Goal: Task Accomplishment & Management: Manage account settings

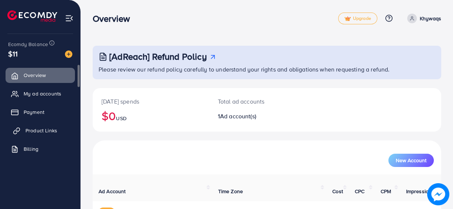
click at [22, 127] on link "Product Links" at bounding box center [40, 130] width 69 height 15
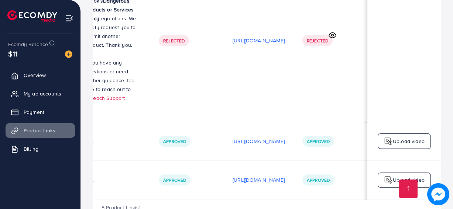
scroll to position [0, 238]
click at [233, 137] on p "[URL][DOMAIN_NAME]" at bounding box center [259, 141] width 52 height 9
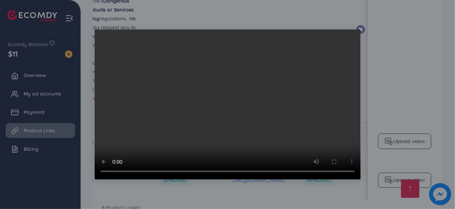
click at [363, 30] on icon at bounding box center [361, 30] width 6 height 6
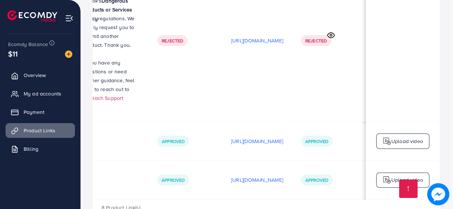
scroll to position [0, 236]
click at [239, 176] on p "[URL][DOMAIN_NAME]" at bounding box center [259, 180] width 52 height 9
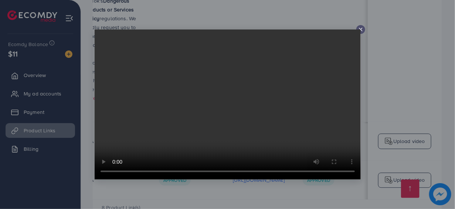
click at [362, 25] on div at bounding box center [227, 104] width 455 height 209
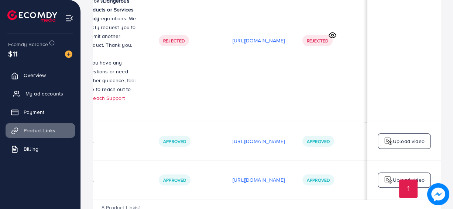
click at [44, 95] on span "My ad accounts" at bounding box center [44, 93] width 38 height 7
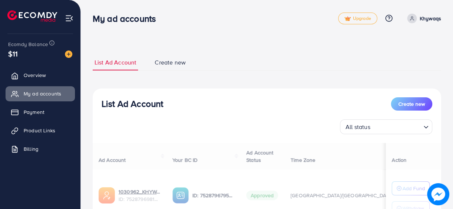
scroll to position [65, 0]
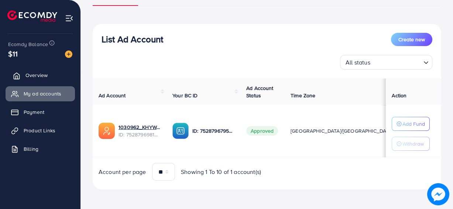
click at [29, 78] on span "Overview" at bounding box center [36, 75] width 22 height 7
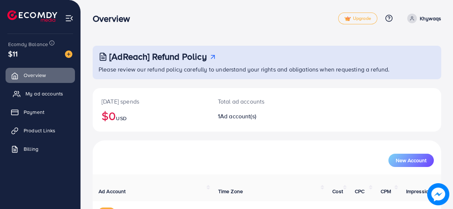
click at [37, 89] on link "My ad accounts" at bounding box center [40, 93] width 69 height 15
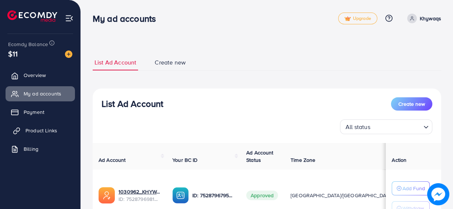
click at [54, 129] on span "Product Links" at bounding box center [41, 130] width 32 height 7
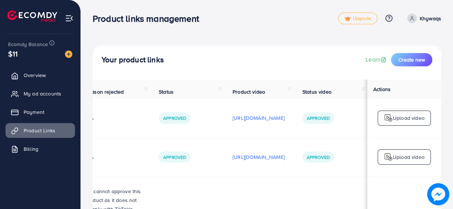
scroll to position [0, 238]
click at [20, 109] on icon at bounding box center [16, 112] width 7 height 7
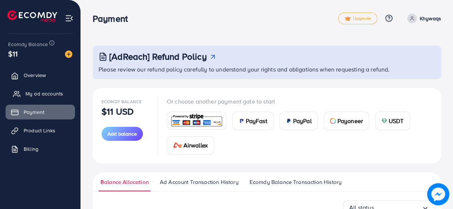
click at [45, 92] on span "My ad accounts" at bounding box center [44, 93] width 38 height 7
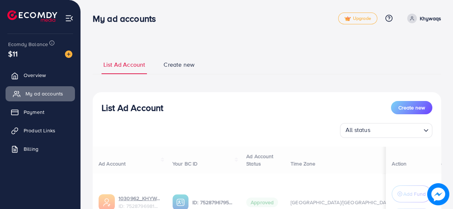
click at [45, 92] on span "My ad accounts" at bounding box center [44, 93] width 38 height 7
drag, startPoint x: 45, startPoint y: 92, endPoint x: 31, endPoint y: 129, distance: 39.3
click at [31, 129] on ul "Overview My ad accounts Payment Product Links Billing" at bounding box center [40, 114] width 81 height 99
click at [31, 129] on span "Product Links" at bounding box center [41, 130] width 32 height 7
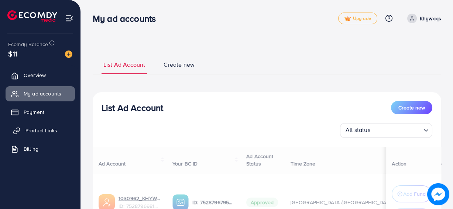
click at [31, 129] on span "Product Links" at bounding box center [41, 130] width 32 height 7
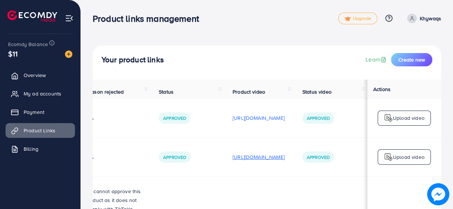
click at [255, 161] on p "[URL][DOMAIN_NAME]" at bounding box center [259, 157] width 52 height 9
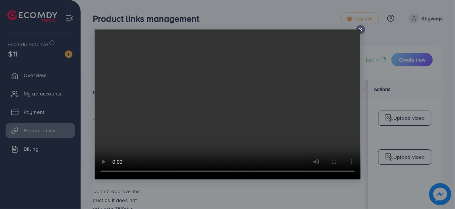
click at [361, 30] on line at bounding box center [360, 29] width 3 height 3
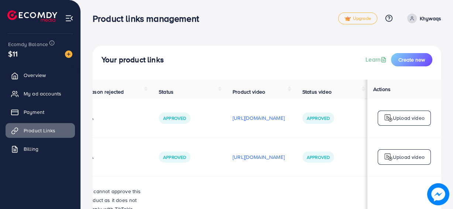
scroll to position [0, 167]
click at [386, 156] on img at bounding box center [388, 157] width 9 height 9
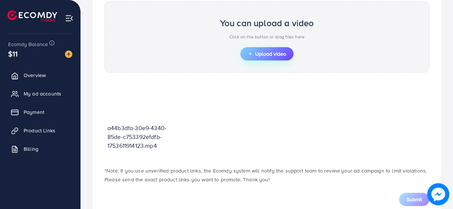
click at [277, 51] on span "Upload video" at bounding box center [267, 53] width 38 height 5
click at [55, 131] on span "Product Links" at bounding box center [41, 130] width 32 height 7
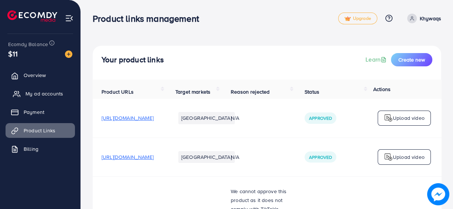
click at [41, 93] on span "My ad accounts" at bounding box center [44, 93] width 38 height 7
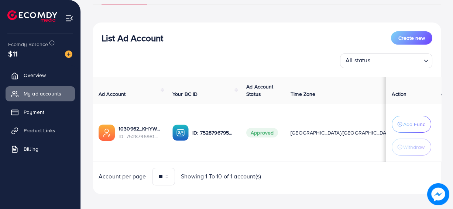
scroll to position [71, 0]
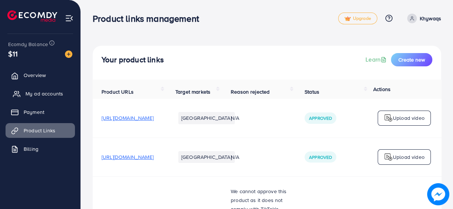
click at [22, 89] on link "My ad accounts" at bounding box center [40, 93] width 69 height 15
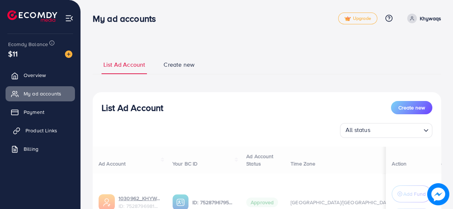
click at [39, 134] on span "Product Links" at bounding box center [41, 130] width 32 height 7
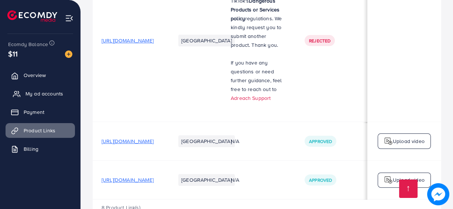
click at [43, 98] on link "My ad accounts" at bounding box center [40, 93] width 69 height 15
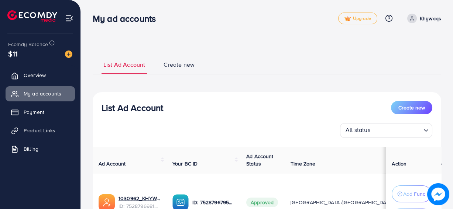
scroll to position [74, 0]
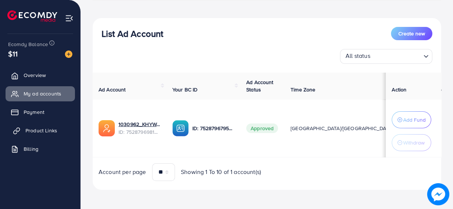
click at [59, 129] on link "Product Links" at bounding box center [40, 130] width 69 height 15
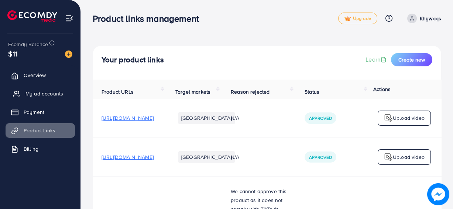
click at [48, 100] on link "My ad accounts" at bounding box center [40, 93] width 69 height 15
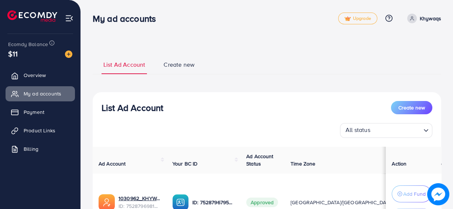
scroll to position [74, 0]
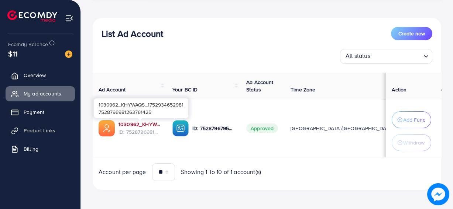
click at [146, 125] on link "1030962_KHYWAQS_1752934652981" at bounding box center [140, 124] width 42 height 7
click at [141, 129] on span "ID: 7528796981263761425" at bounding box center [140, 132] width 42 height 7
click at [139, 121] on link "1030962_KHYWAQS_1752934652981" at bounding box center [140, 124] width 42 height 7
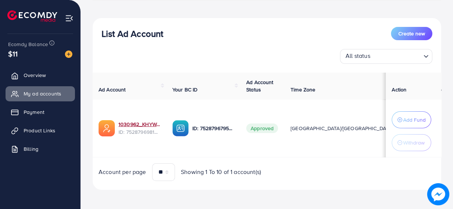
scroll to position [0, 0]
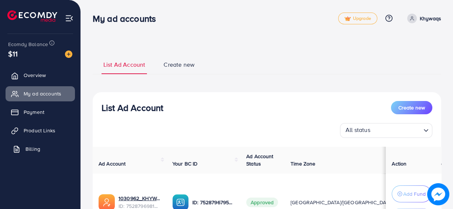
click at [29, 153] on span "Billing" at bounding box center [32, 149] width 15 height 7
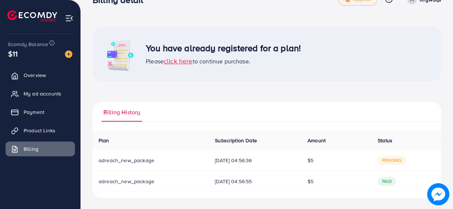
scroll to position [17, 0]
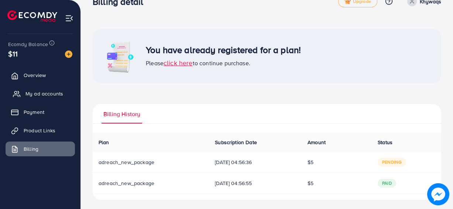
click at [40, 93] on span "My ad accounts" at bounding box center [44, 93] width 38 height 7
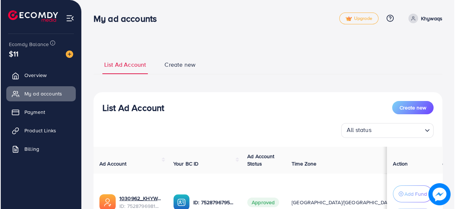
scroll to position [74, 0]
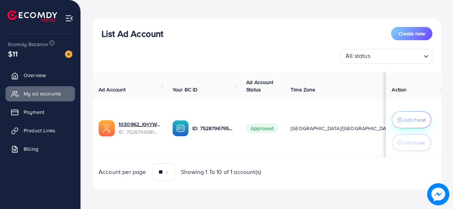
click at [409, 123] on p "Add Fund" at bounding box center [414, 120] width 23 height 9
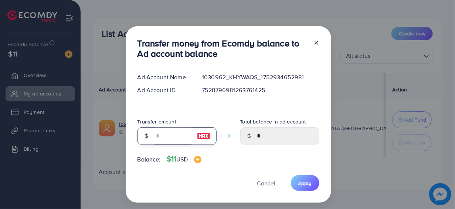
click at [164, 138] on input "number" at bounding box center [172, 136] width 37 height 18
type input "*"
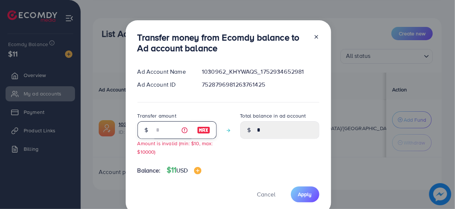
type input "****"
type input "**"
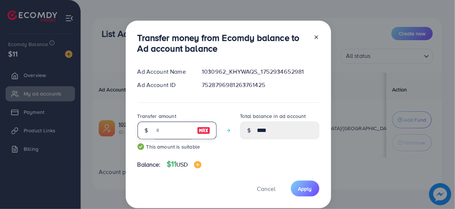
type input "*****"
type input "**"
click at [311, 195] on button "Apply" at bounding box center [305, 189] width 28 height 16
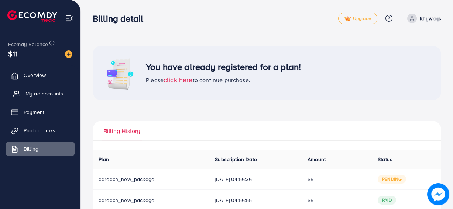
click at [31, 90] on span "My ad accounts" at bounding box center [44, 93] width 38 height 7
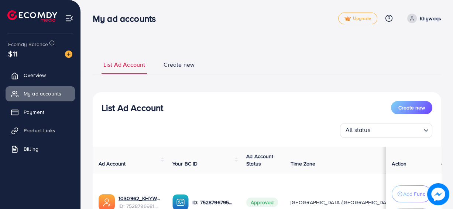
scroll to position [74, 0]
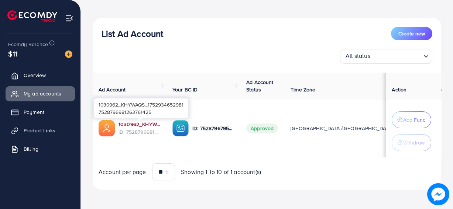
click at [130, 123] on link "1030962_KHYWAQS_1752934652981" at bounding box center [140, 124] width 42 height 7
click at [139, 127] on link "1030962_KHYWAQS_1752934652981" at bounding box center [140, 124] width 42 height 7
click at [135, 121] on link "1030962_KHYWAQS_1752934652981" at bounding box center [140, 124] width 42 height 7
click at [141, 129] on span "ID: 7528796981263761425" at bounding box center [140, 132] width 42 height 7
click at [140, 125] on link "1030962_KHYWAQS_1752934652981" at bounding box center [140, 124] width 42 height 7
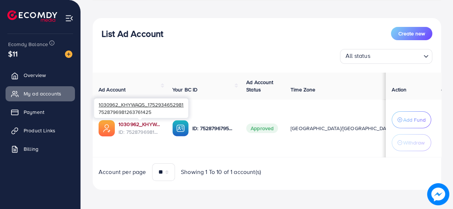
click at [135, 123] on link "1030962_KHYWAQS_1752934652981" at bounding box center [140, 124] width 42 height 7
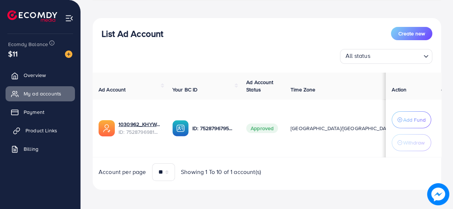
click at [30, 133] on span "Product Links" at bounding box center [41, 130] width 32 height 7
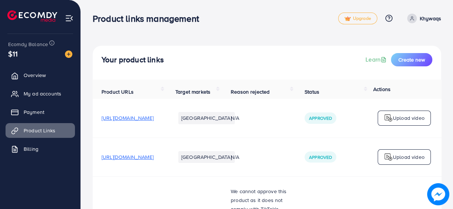
click at [154, 158] on span "[URL][DOMAIN_NAME]" at bounding box center [128, 157] width 52 height 7
click at [154, 157] on span "[URL][DOMAIN_NAME]" at bounding box center [128, 157] width 52 height 7
